Goal: Task Accomplishment & Management: Complete application form

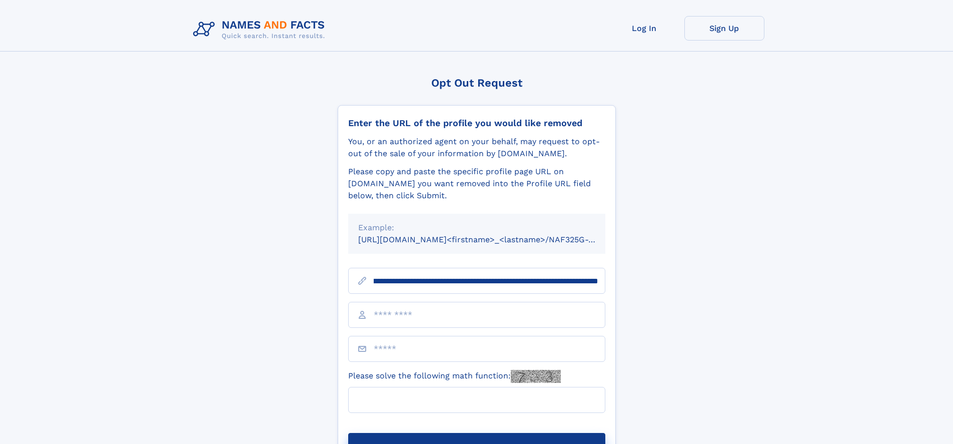
scroll to position [0, 123]
type input "**********"
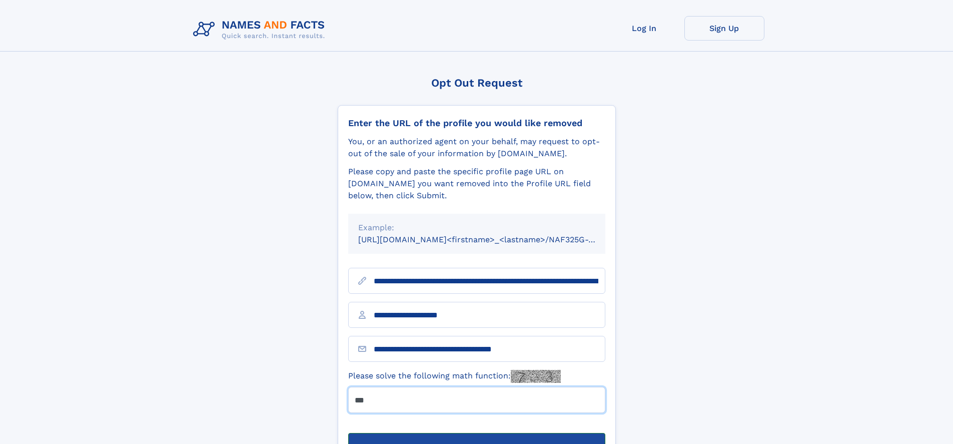
type input "***"
click at [476, 433] on button "Submit Opt Out Request" at bounding box center [476, 449] width 257 height 32
